Goal: Transaction & Acquisition: Purchase product/service

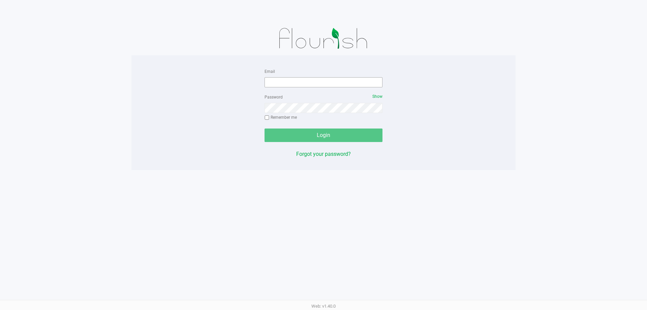
drag, startPoint x: 340, startPoint y: 90, endPoint x: 339, endPoint y: 83, distance: 7.3
click at [339, 86] on form "Email Password Show Remember me Login" at bounding box center [323, 104] width 118 height 75
click at [339, 83] on input "Email" at bounding box center [323, 82] width 118 height 10
type input "[EMAIL_ADDRESS][DOMAIN_NAME]"
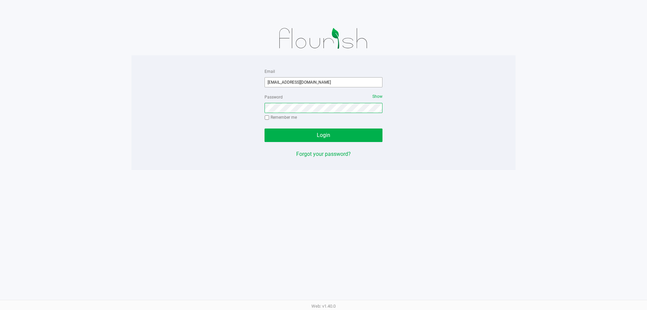
click at [264, 128] on button "Login" at bounding box center [323, 134] width 118 height 13
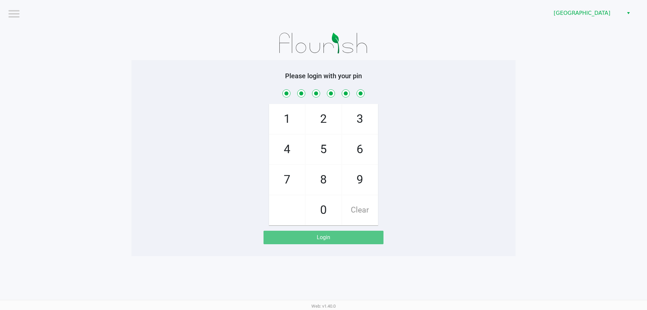
checkbox input "true"
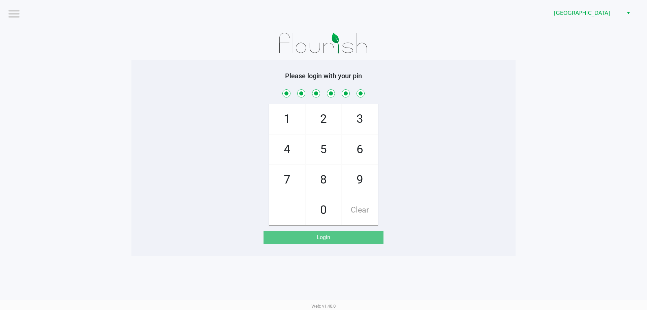
checkbox input "true"
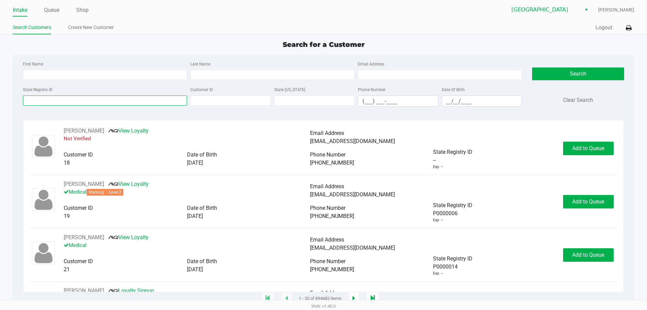
click at [172, 103] on input "State Registry ID" at bounding box center [105, 100] width 164 height 10
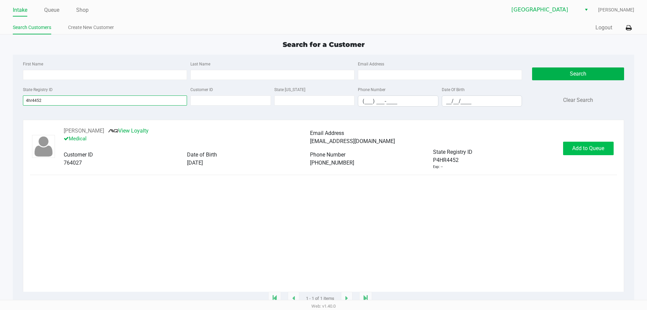
type input "4hr4452"
click at [572, 155] on button "Add to Queue" at bounding box center [588, 147] width 51 height 13
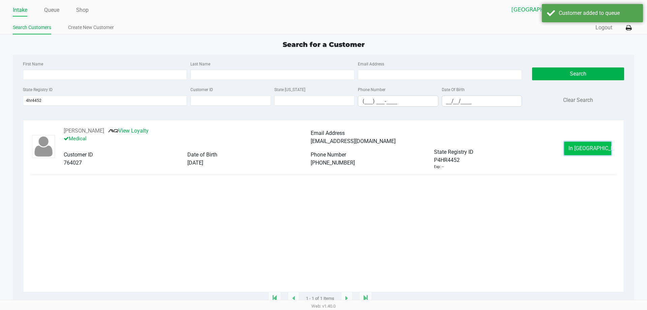
click at [576, 153] on button "In [GEOGRAPHIC_DATA]" at bounding box center [587, 147] width 47 height 13
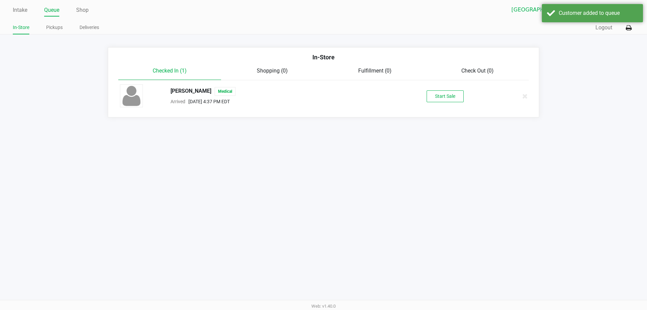
click at [455, 103] on div "[PERSON_NAME] Medical Arrived [DATE] 4:37 PM EDT Start Sale" at bounding box center [323, 96] width 417 height 24
click at [454, 100] on button "Start Sale" at bounding box center [444, 96] width 37 height 12
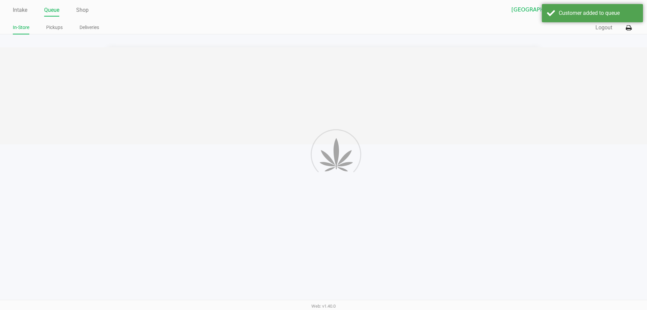
click at [66, 55] on div at bounding box center [323, 95] width 647 height 97
click at [71, 55] on div at bounding box center [323, 95] width 647 height 97
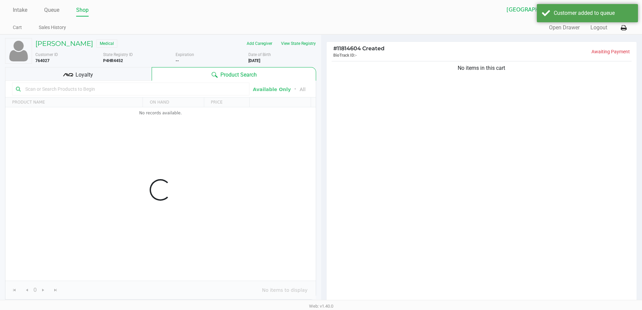
click at [96, 67] on div "Loyalty" at bounding box center [78, 73] width 147 height 13
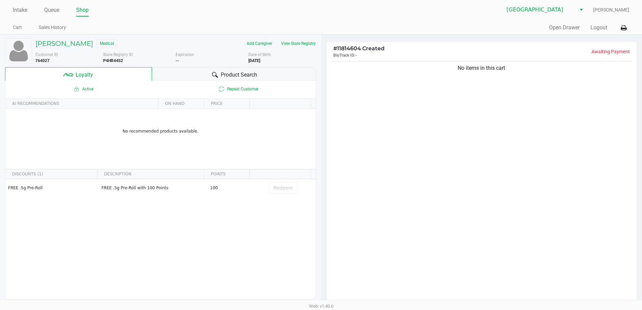
click at [374, 159] on div "No items in this cart" at bounding box center [481, 182] width 310 height 245
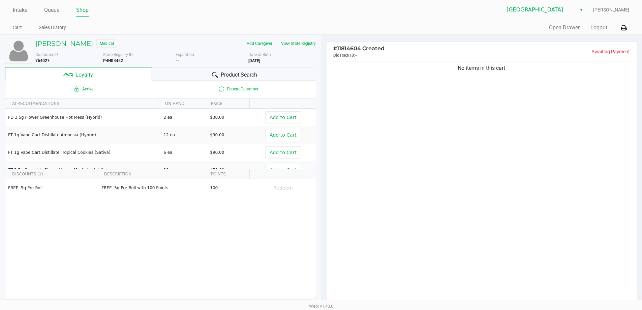
click at [470, 186] on div "No items in this cart" at bounding box center [481, 182] width 310 height 245
click at [456, 180] on div "No items in this cart" at bounding box center [481, 182] width 310 height 245
click at [300, 39] on button "View State Registry" at bounding box center [295, 43] width 39 height 11
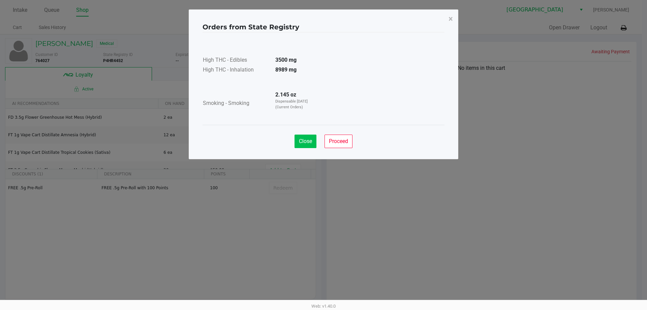
click at [307, 142] on span "Close" at bounding box center [305, 141] width 13 height 6
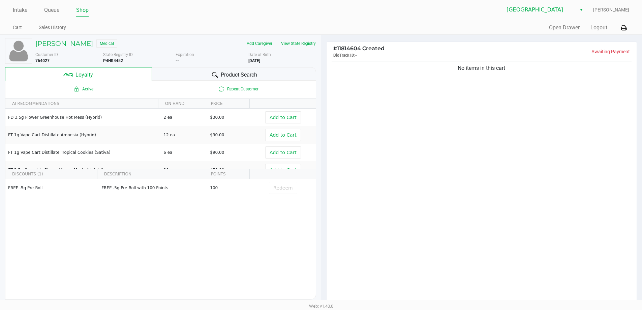
click at [424, 164] on ngb-modal-window "Orders from State Registry × High THC - Edibles 3500 mg High THC - Inhalation 8…" at bounding box center [321, 155] width 642 height 310
click at [470, 200] on div "No items in this cart" at bounding box center [481, 182] width 310 height 245
click at [263, 73] on div "Product Search" at bounding box center [234, 73] width 164 height 13
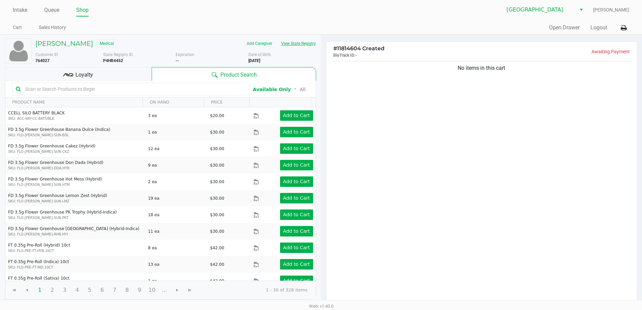
click at [307, 43] on button "View State Registry" at bounding box center [295, 43] width 39 height 11
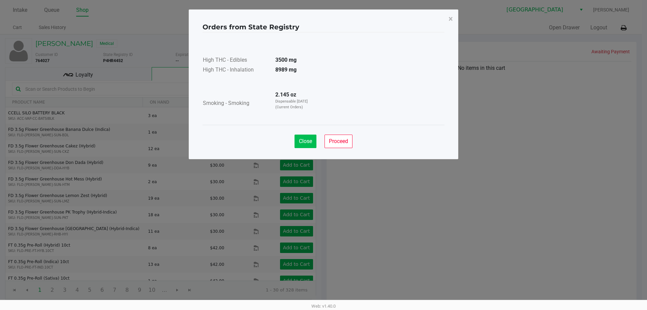
click at [296, 143] on button "Close" at bounding box center [305, 140] width 22 height 13
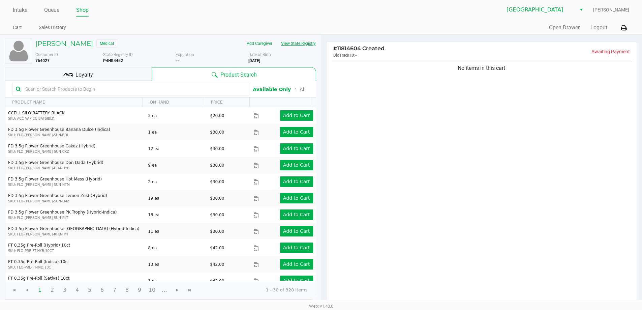
click at [420, 210] on div "No items in this cart" at bounding box center [481, 182] width 310 height 245
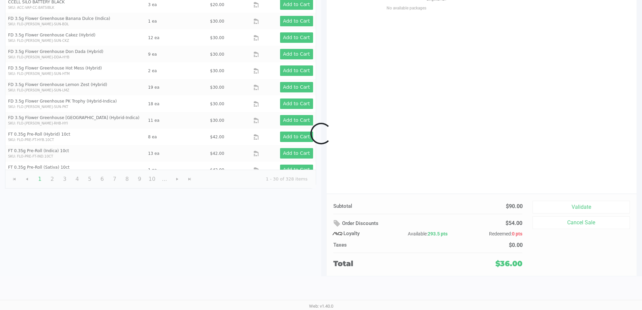
scroll to position [77, 0]
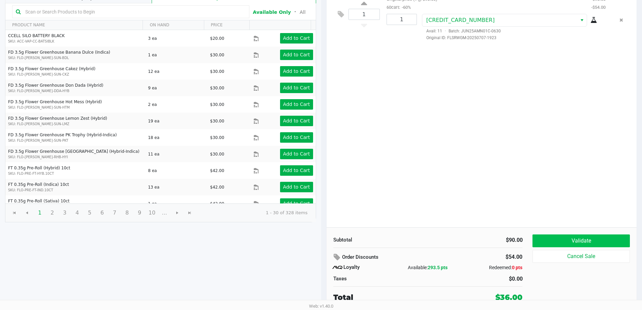
click at [577, 238] on button "Validate" at bounding box center [580, 240] width 97 height 13
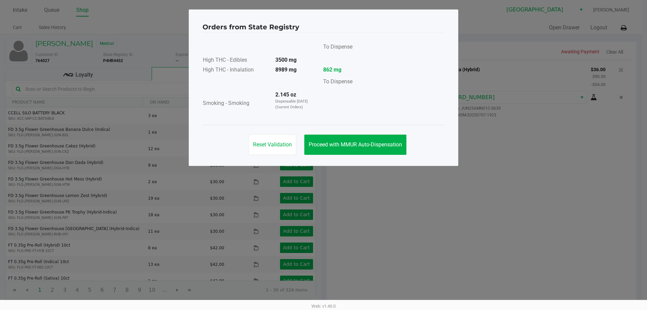
click at [378, 146] on span "Proceed with MMUR Auto-Dispensation" at bounding box center [354, 144] width 93 height 6
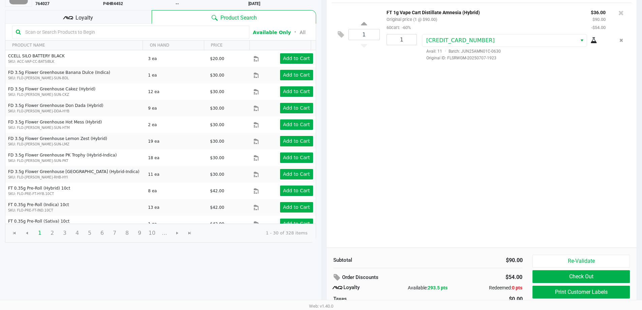
scroll to position [77, 0]
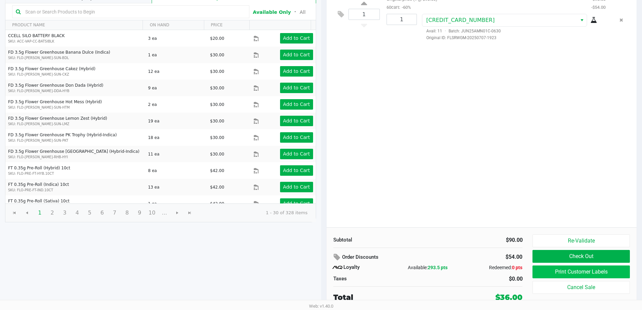
click at [576, 270] on button "Print Customer Labels" at bounding box center [580, 271] width 97 height 13
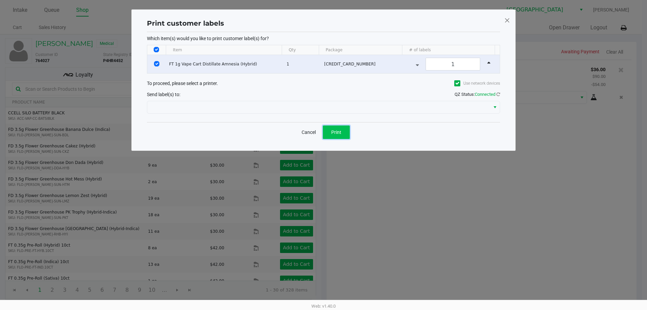
click at [350, 134] on button "Print" at bounding box center [336, 131] width 27 height 13
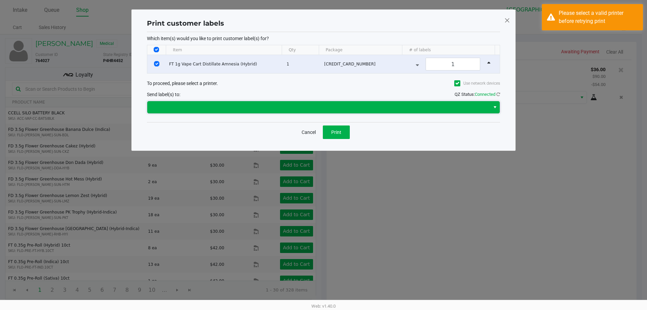
click at [444, 110] on span at bounding box center [318, 107] width 334 height 8
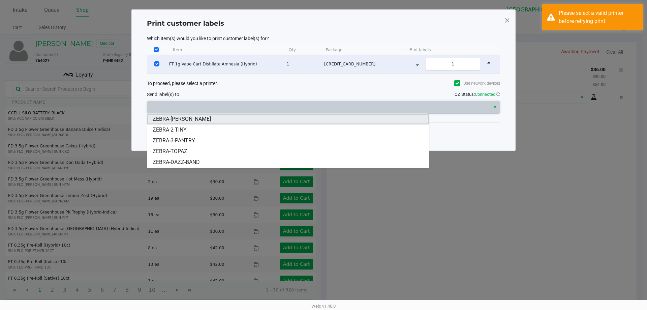
click at [215, 119] on li "ZEBRA-[PERSON_NAME]" at bounding box center [288, 118] width 282 height 11
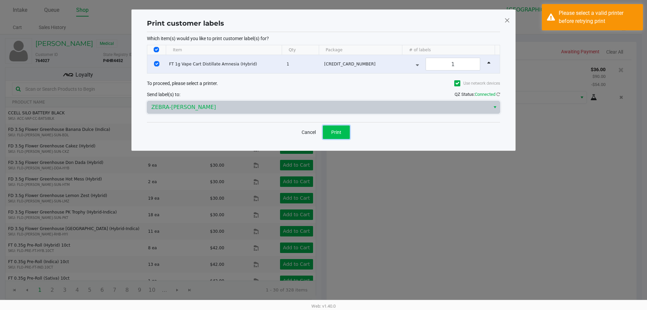
click at [340, 126] on button "Print" at bounding box center [336, 131] width 27 height 13
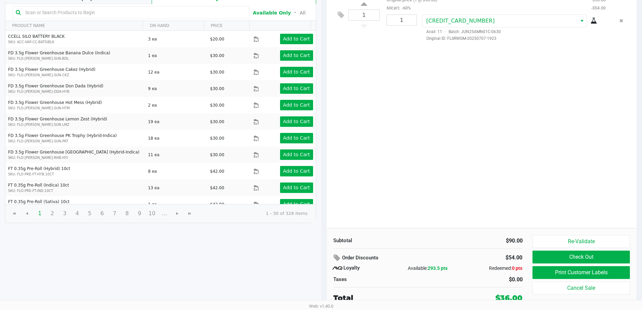
scroll to position [77, 0]
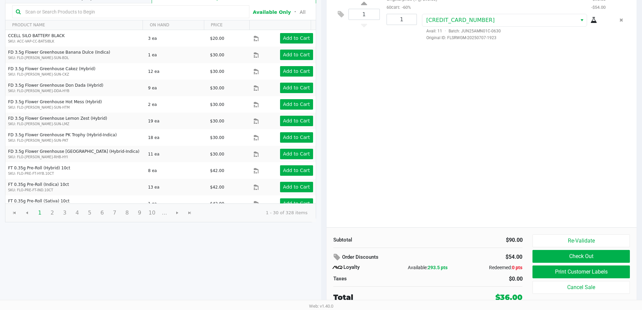
click at [566, 257] on button "Check Out" at bounding box center [580, 256] width 97 height 13
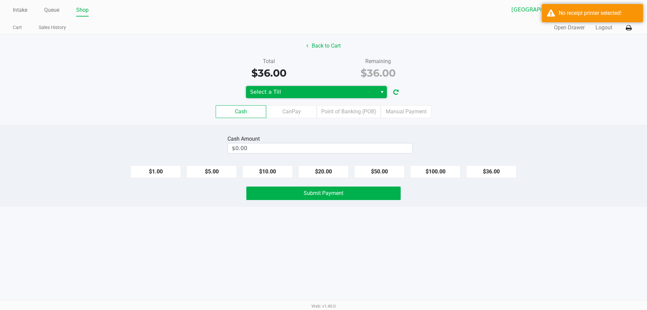
click at [330, 97] on span "Select a Till" at bounding box center [311, 92] width 131 height 12
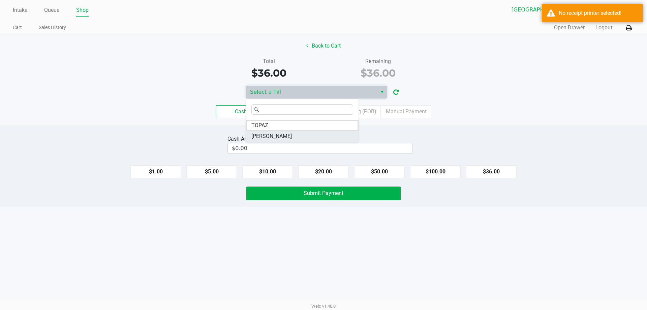
click at [269, 137] on span "[PERSON_NAME]" at bounding box center [271, 136] width 40 height 8
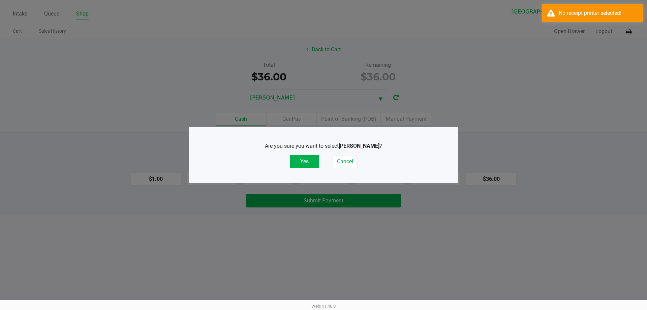
click at [301, 165] on button "Yes" at bounding box center [304, 161] width 29 height 13
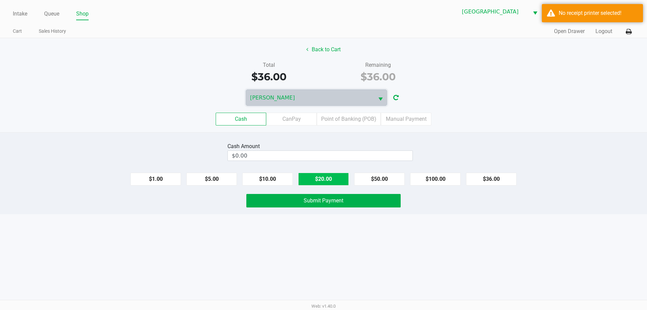
click at [327, 179] on button "$20.00" at bounding box center [323, 178] width 51 height 13
click at [325, 178] on button "$20.00" at bounding box center [323, 178] width 51 height 13
type input "$40.00"
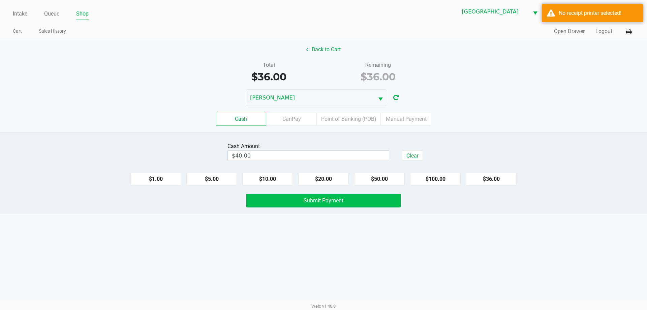
click at [313, 207] on button "Submit Payment" at bounding box center [323, 200] width 154 height 13
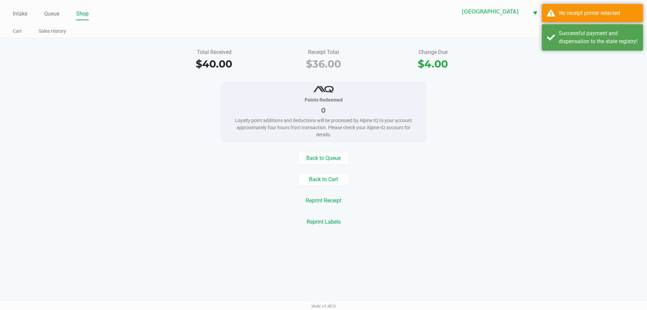
click at [589, 45] on div "Successful payment and dispensation to the state registry!" at bounding box center [597, 37] width 79 height 16
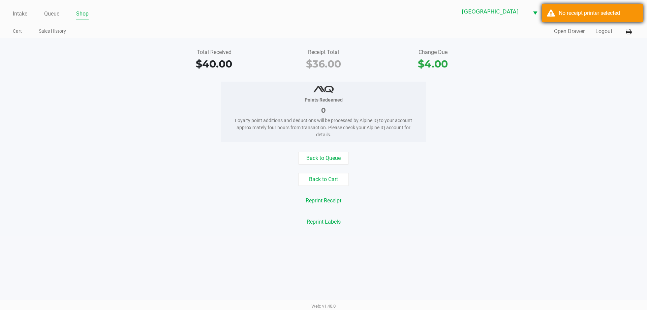
click at [604, 17] on div "No receipt printer selected" at bounding box center [597, 13] width 79 height 8
click at [627, 32] on icon at bounding box center [628, 31] width 6 height 5
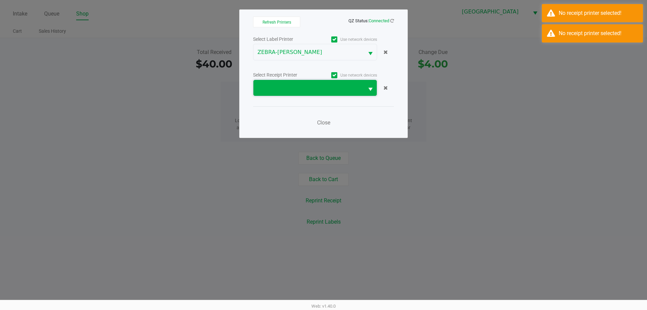
click at [296, 90] on span at bounding box center [308, 88] width 102 height 8
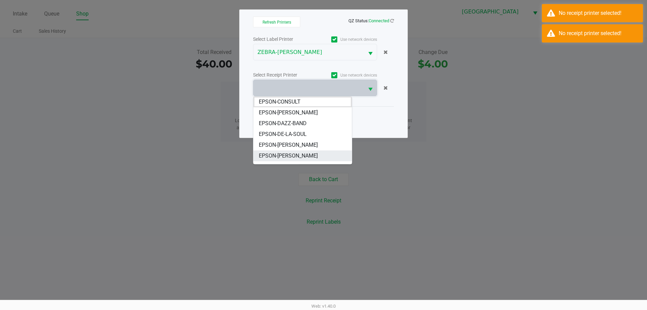
click at [291, 158] on span "EPSON-[PERSON_NAME]" at bounding box center [288, 156] width 59 height 8
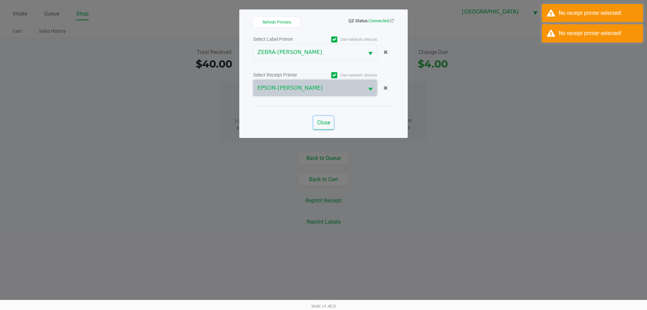
click at [322, 122] on span "Close" at bounding box center [323, 122] width 13 height 6
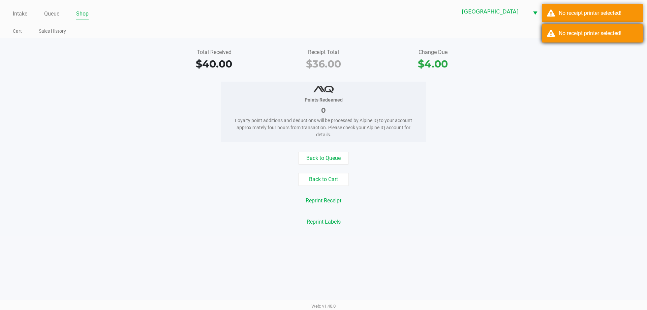
click at [586, 32] on div "No receipt printer selected!" at bounding box center [597, 33] width 79 height 8
click at [586, 7] on div "No receipt printer selected!" at bounding box center [592, 13] width 101 height 18
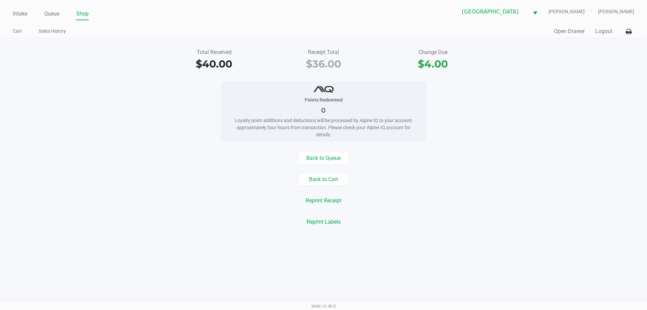
click at [331, 199] on button "Reprint Receipt" at bounding box center [323, 200] width 44 height 13
click at [574, 34] on button "Open Drawer" at bounding box center [569, 31] width 31 height 8
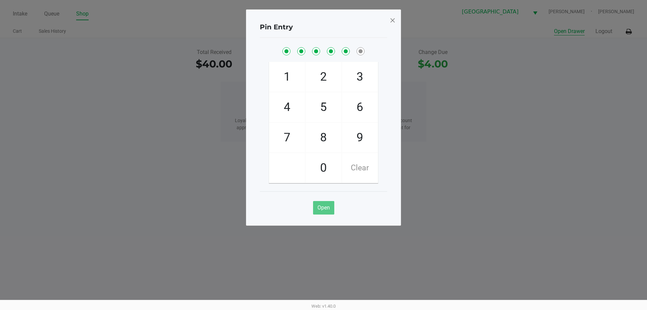
click at [554, 27] on button "Open Drawer" at bounding box center [569, 31] width 31 height 8
checkbox input "true"
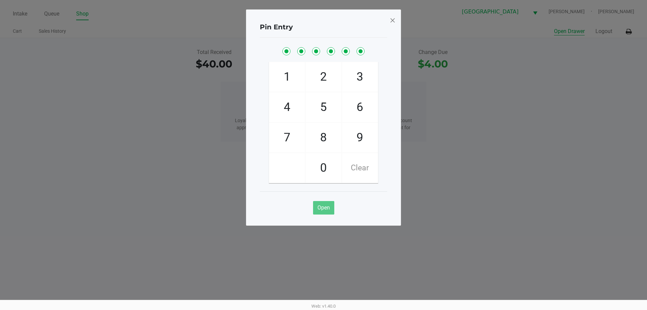
checkbox input "true"
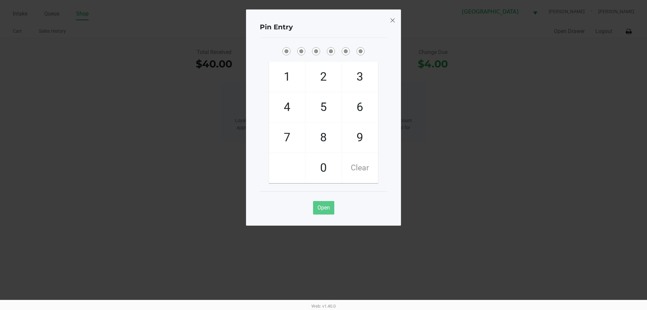
click at [392, 16] on span at bounding box center [392, 20] width 6 height 11
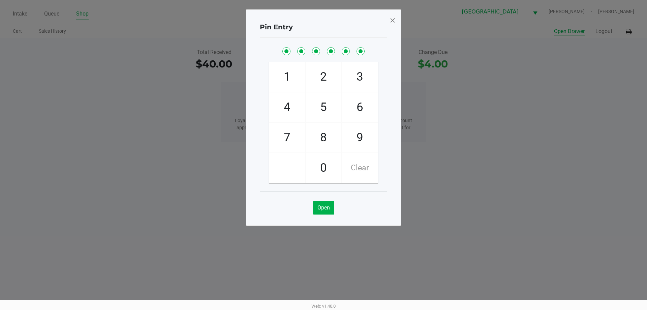
click at [393, 15] on span at bounding box center [392, 20] width 6 height 11
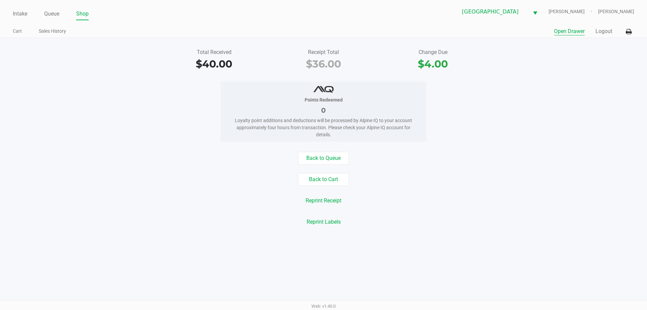
click at [526, 66] on div "Total Received $40.00 Receipt Total $36.00 Change Due $4.00" at bounding box center [323, 59] width 657 height 23
click at [20, 11] on link "Intake" at bounding box center [20, 13] width 14 height 9
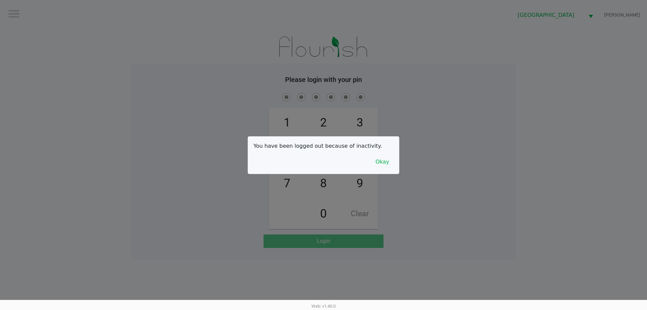
click at [385, 157] on button "Okay" at bounding box center [382, 161] width 23 height 13
